Goal: Task Accomplishment & Management: Complete application form

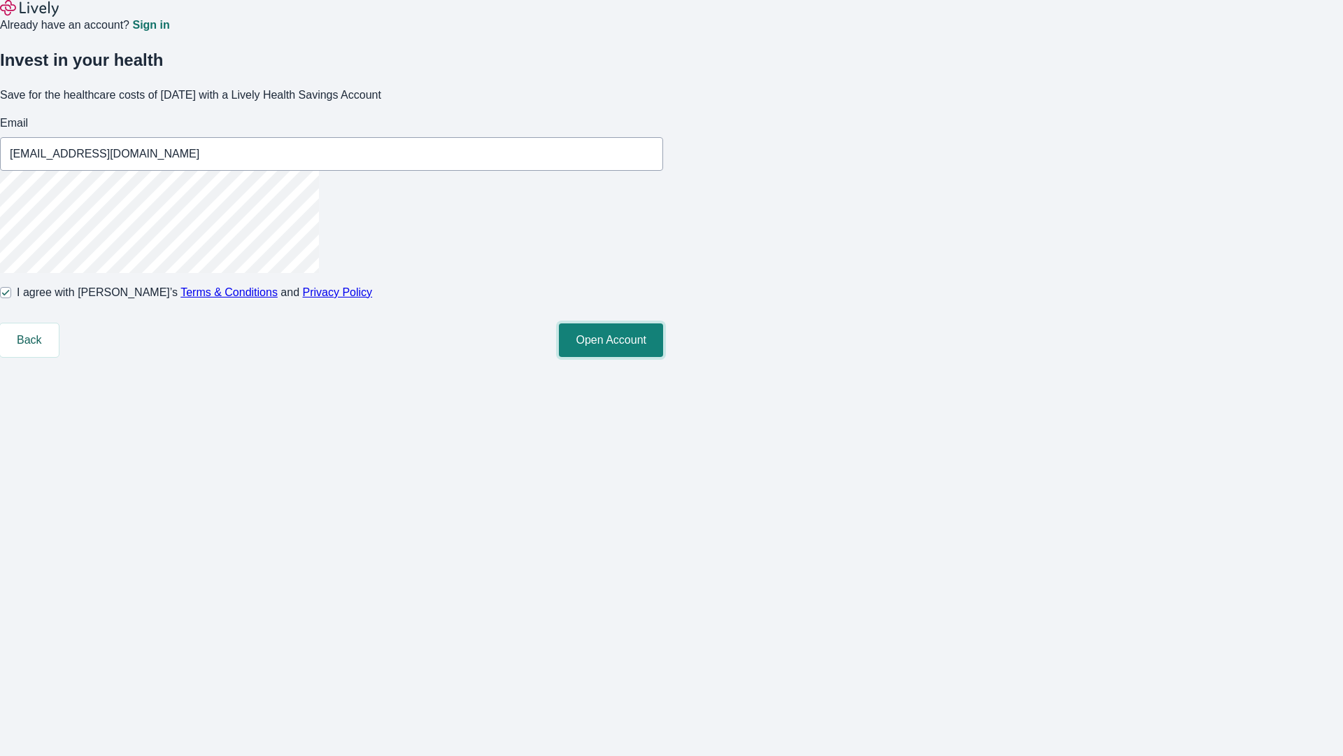
click at [663, 357] on button "Open Account" at bounding box center [611, 340] width 104 height 34
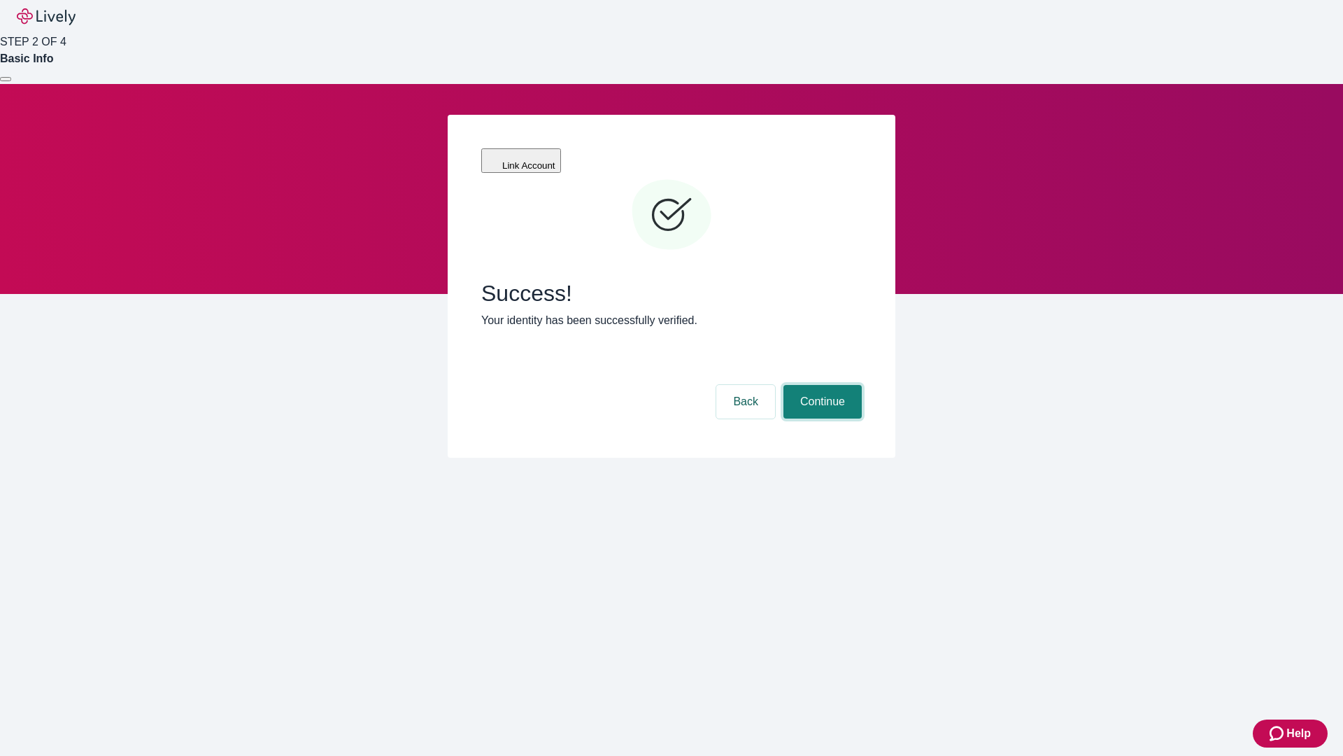
click at [821, 385] on button "Continue" at bounding box center [823, 402] width 78 height 34
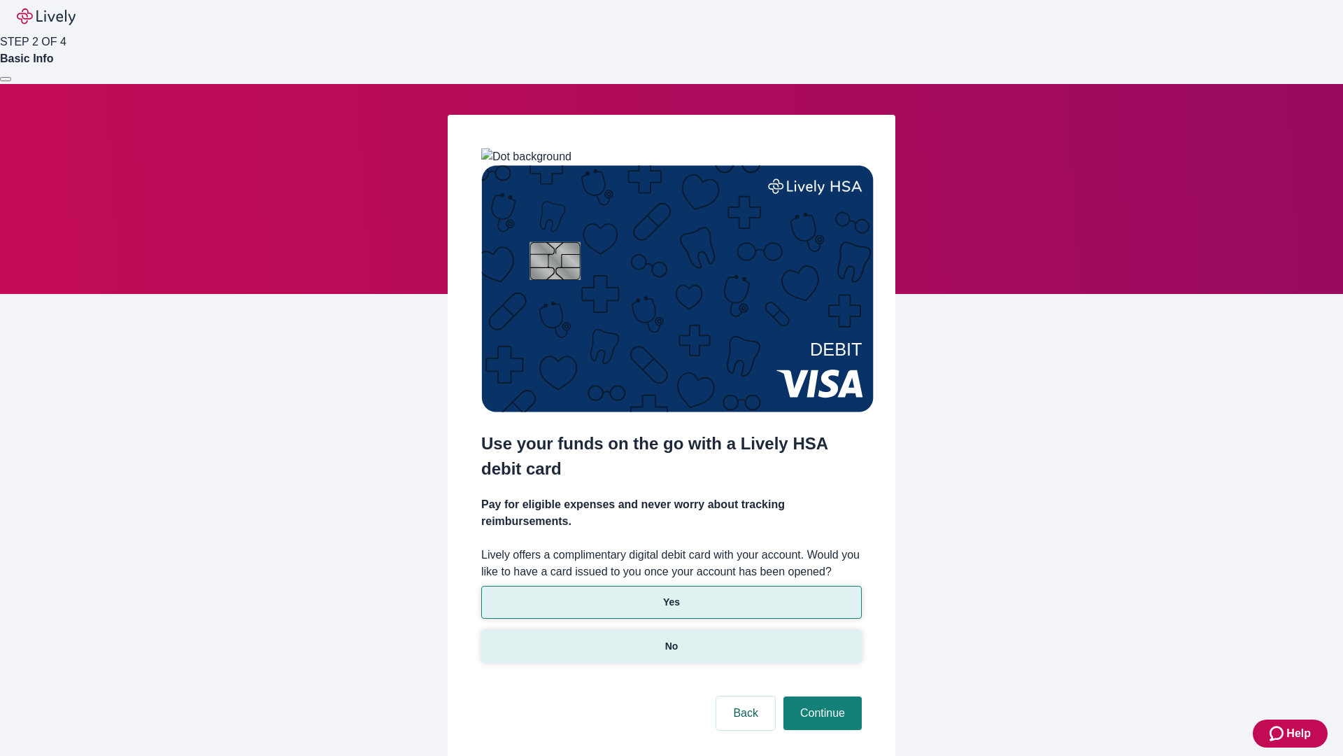
click at [671, 639] on p "No" at bounding box center [671, 646] width 13 height 15
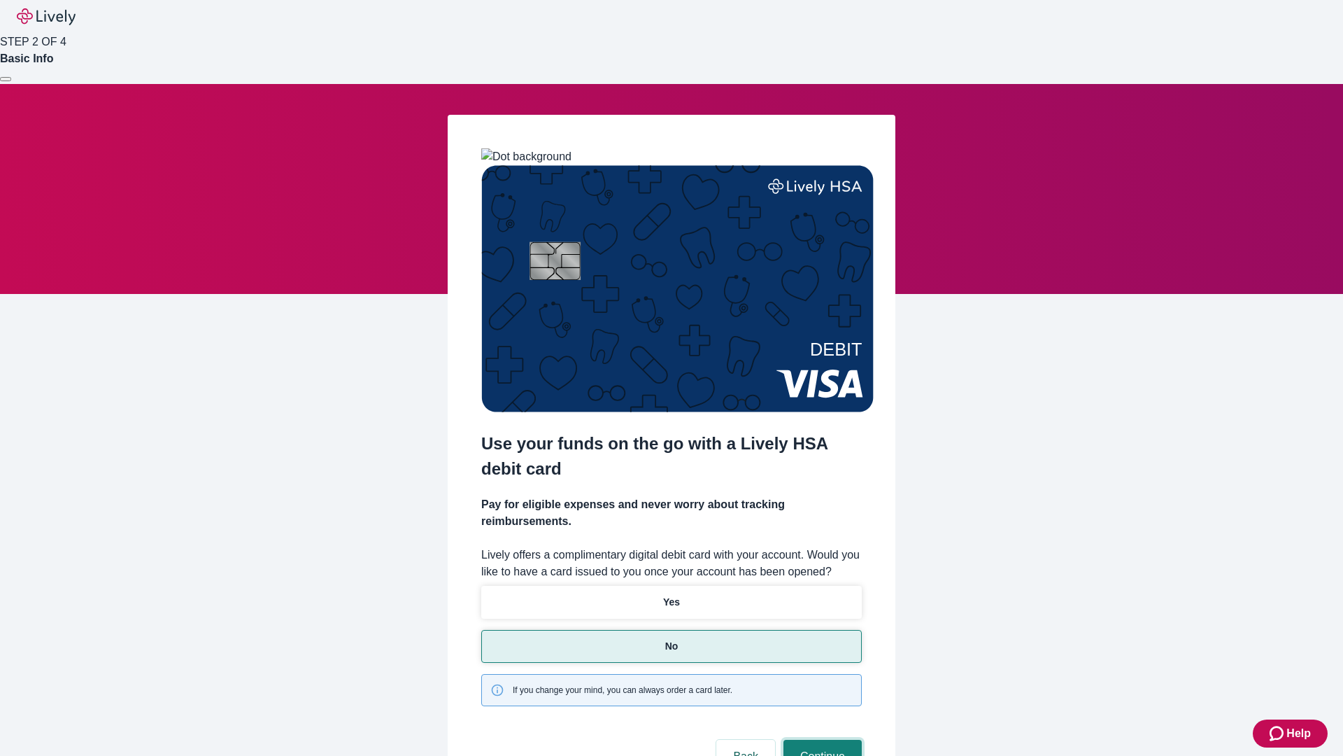
click at [821, 739] on button "Continue" at bounding box center [823, 756] width 78 height 34
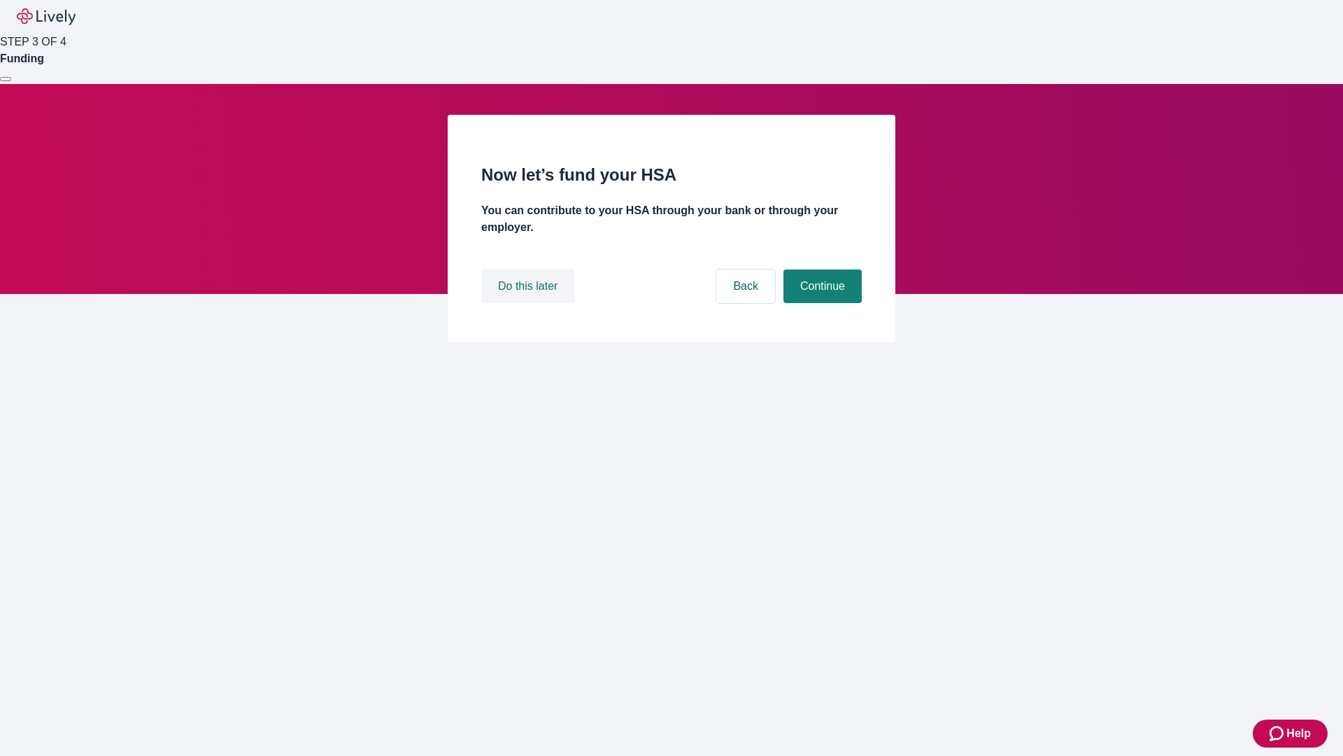
click at [530, 303] on button "Do this later" at bounding box center [527, 286] width 93 height 34
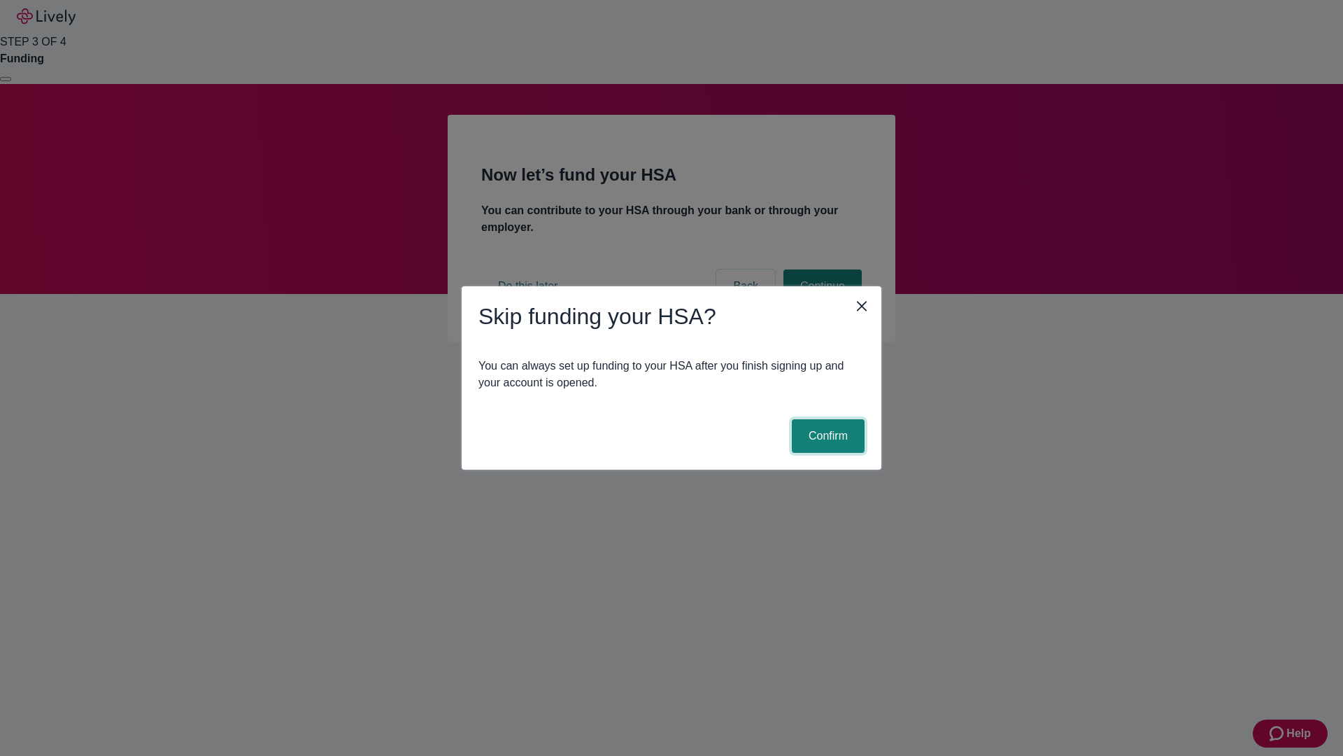
click at [826, 436] on button "Confirm" at bounding box center [828, 436] width 73 height 34
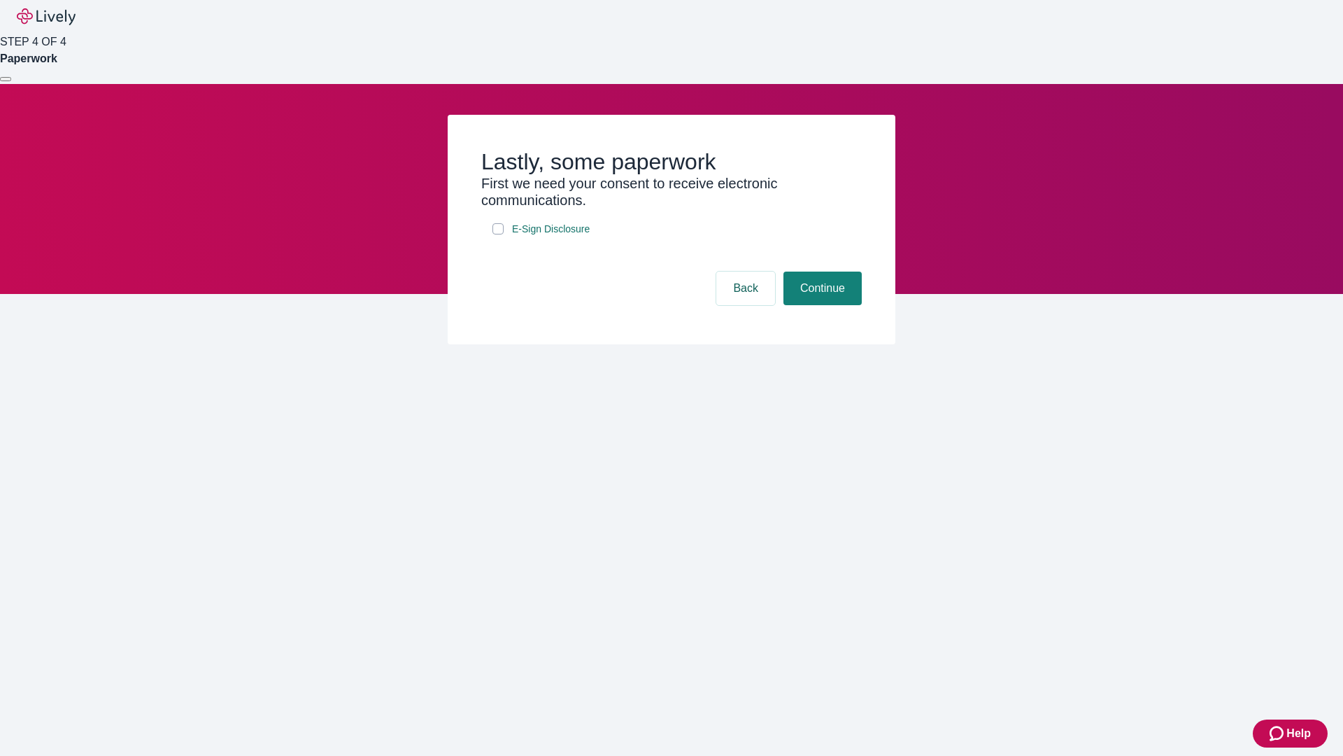
click at [498, 234] on input "E-Sign Disclosure" at bounding box center [497, 228] width 11 height 11
checkbox input "true"
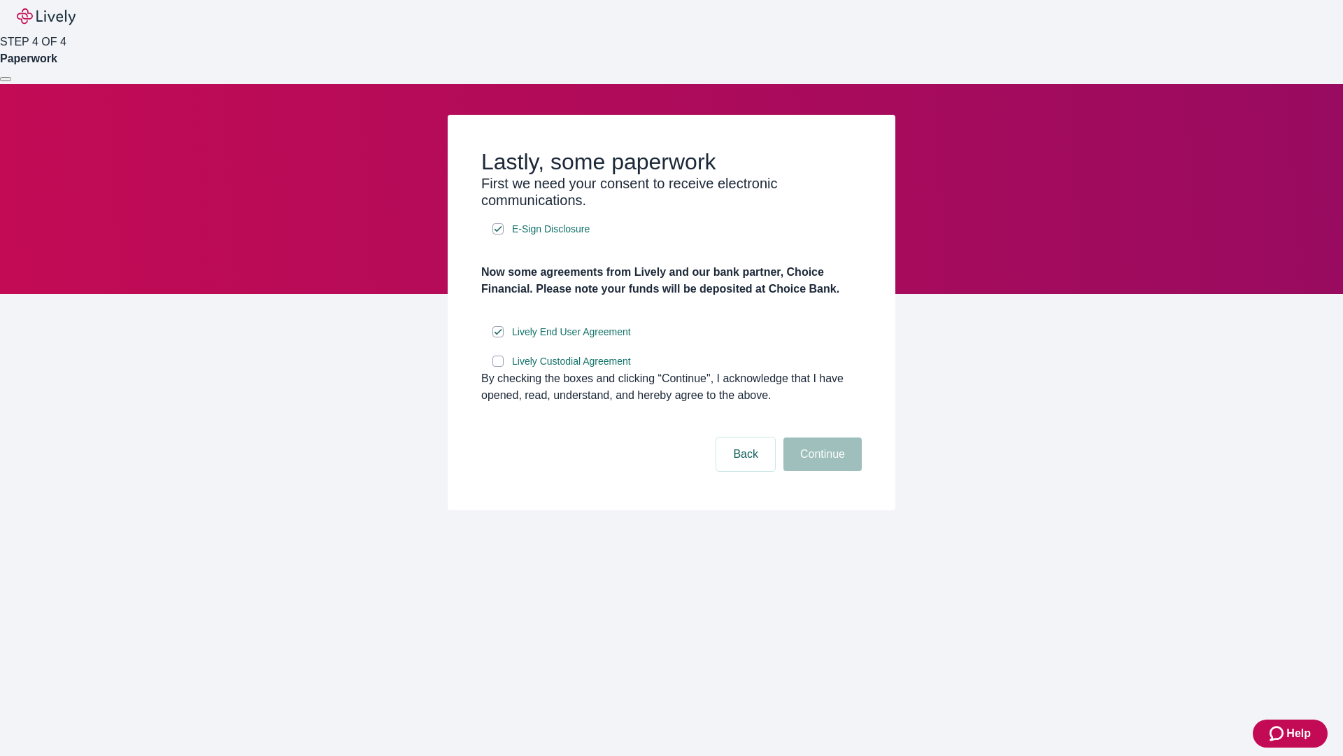
click at [498, 367] on input "Lively Custodial Agreement" at bounding box center [497, 360] width 11 height 11
checkbox input "true"
click at [821, 471] on button "Continue" at bounding box center [823, 454] width 78 height 34
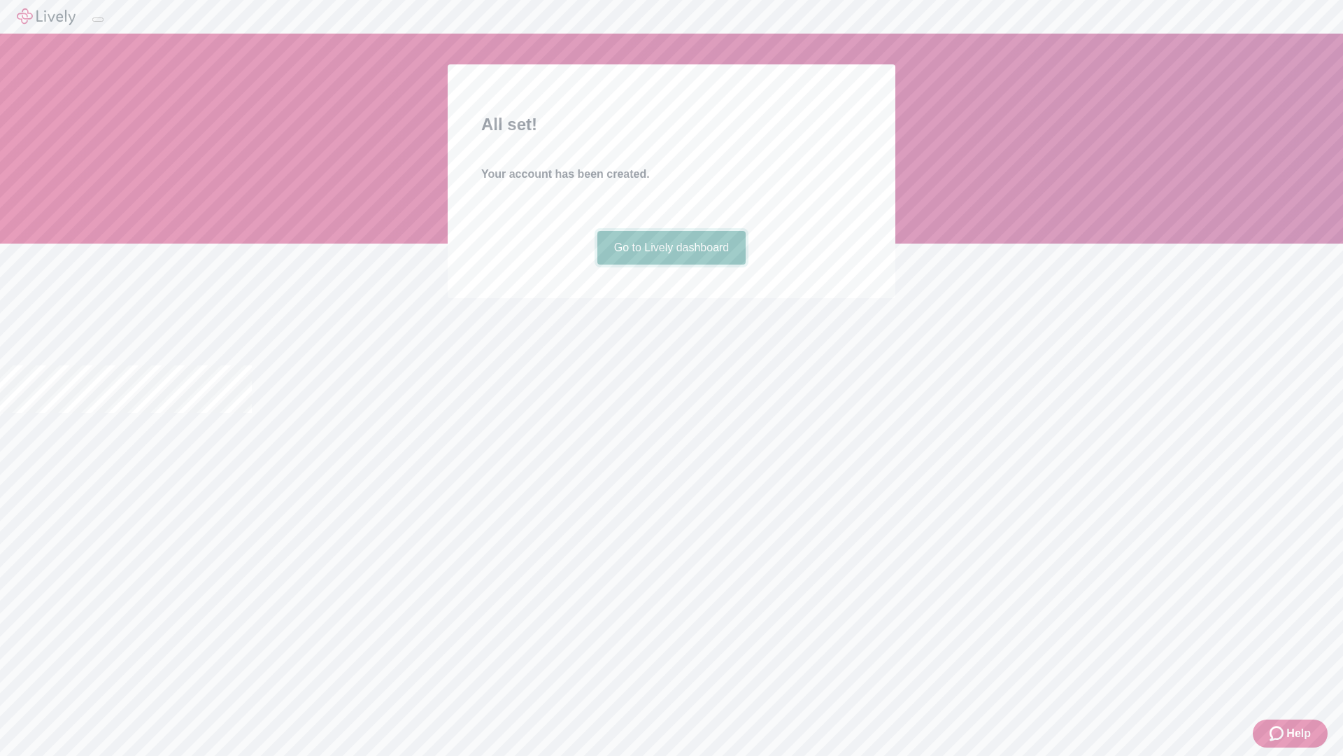
click at [671, 264] on link "Go to Lively dashboard" at bounding box center [671, 248] width 149 height 34
